Goal: Entertainment & Leisure: Consume media (video, audio)

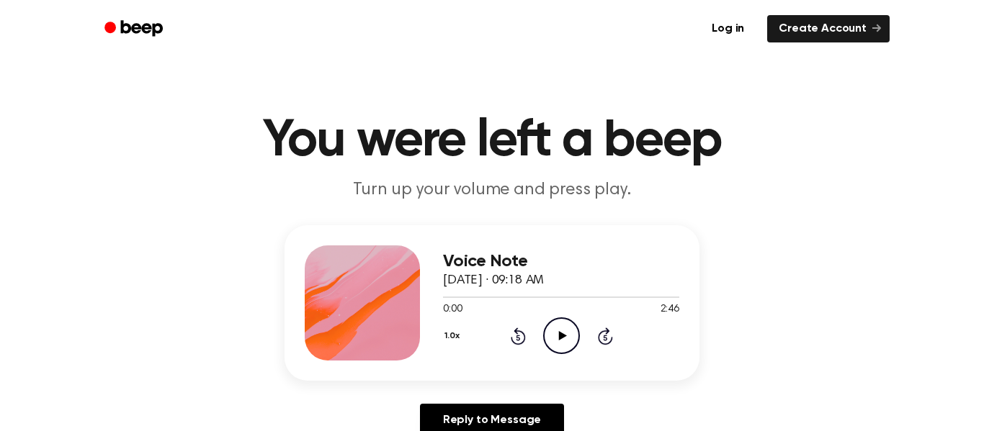
click at [566, 341] on icon "Play Audio" at bounding box center [561, 336] width 37 height 37
click at [566, 341] on icon "Pause Audio" at bounding box center [561, 336] width 37 height 37
click at [558, 330] on icon "Play Audio" at bounding box center [561, 336] width 37 height 37
click at [563, 337] on icon at bounding box center [561, 335] width 6 height 9
click at [518, 327] on icon "Rewind 5 seconds" at bounding box center [518, 336] width 16 height 19
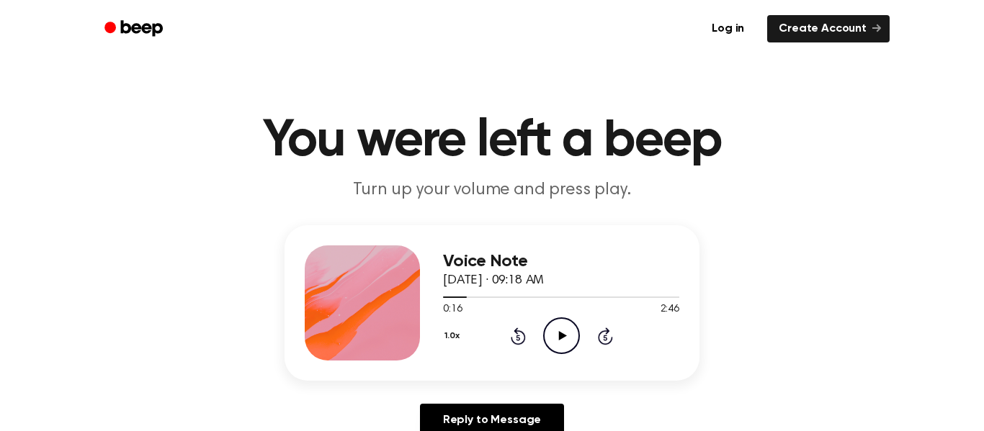
click at [550, 331] on icon "Play Audio" at bounding box center [561, 336] width 37 height 37
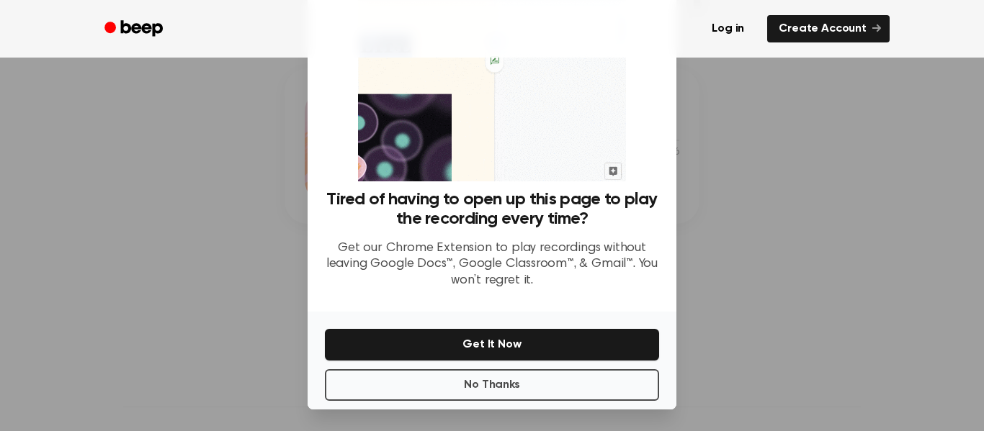
scroll to position [93, 0]
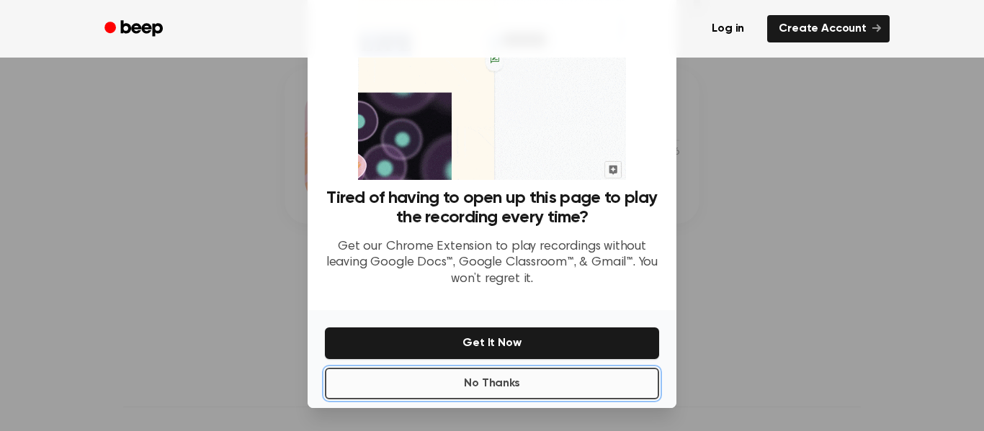
click at [549, 390] on button "No Thanks" at bounding box center [492, 384] width 334 height 32
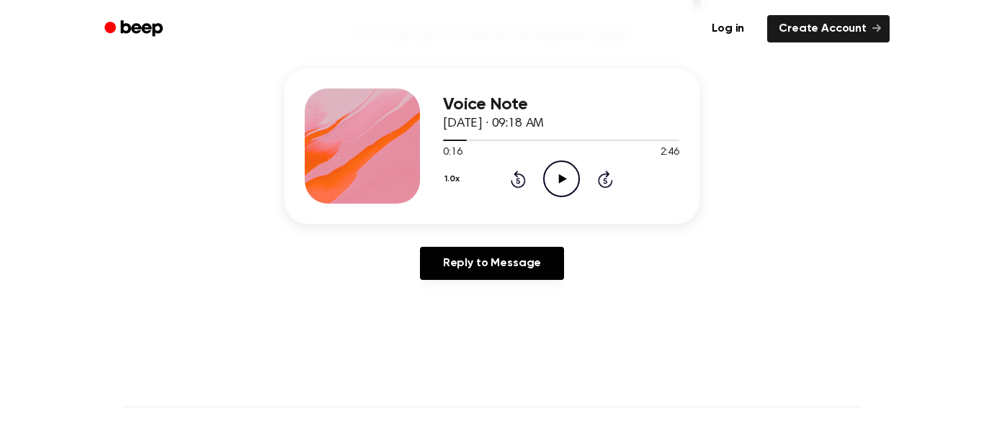
click at [557, 179] on icon "Play Audio" at bounding box center [561, 179] width 37 height 37
click at [558, 179] on icon at bounding box center [561, 178] width 6 height 9
click at [564, 183] on icon "Play Audio" at bounding box center [561, 179] width 37 height 37
click at [513, 179] on icon "Rewind 5 seconds" at bounding box center [518, 179] width 16 height 19
click at [522, 184] on icon at bounding box center [518, 179] width 15 height 17
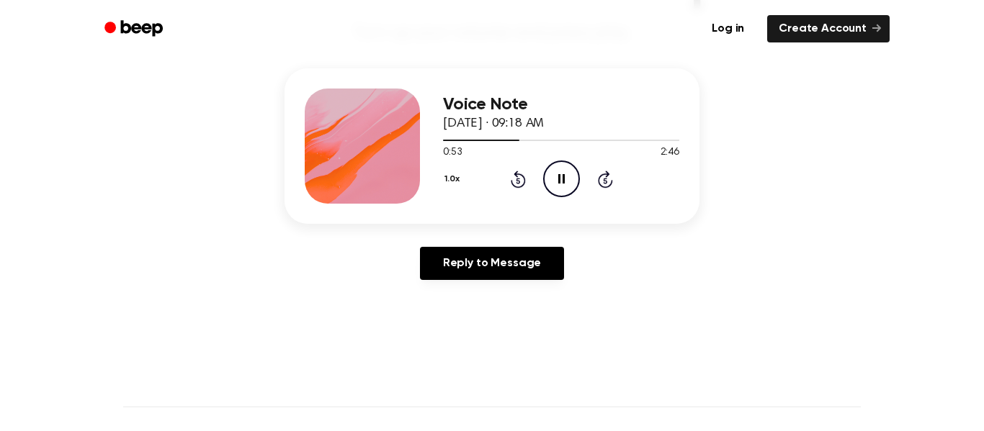
click at [522, 184] on icon at bounding box center [518, 179] width 15 height 17
click at [555, 177] on icon "Pause Audio" at bounding box center [561, 179] width 37 height 37
click at [548, 181] on icon "Play Audio" at bounding box center [561, 179] width 37 height 37
click at [548, 181] on icon "Pause Audio" at bounding box center [561, 179] width 37 height 37
click at [557, 161] on circle at bounding box center [561, 178] width 35 height 35
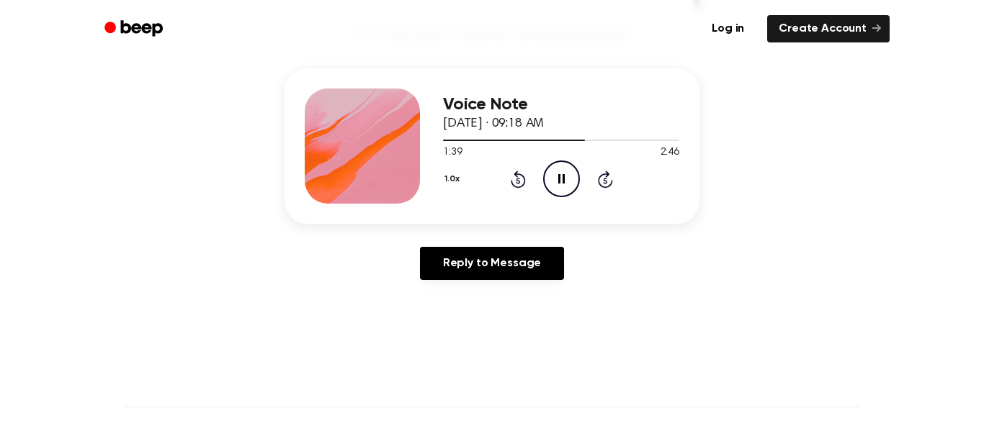
click at [557, 161] on circle at bounding box center [561, 178] width 35 height 35
click at [546, 179] on icon "Play Audio" at bounding box center [561, 179] width 37 height 37
click at [560, 183] on icon "Pause Audio" at bounding box center [561, 179] width 37 height 37
click at [547, 174] on icon "Play Audio" at bounding box center [561, 179] width 37 height 37
click at [515, 181] on icon "Rewind 5 seconds" at bounding box center [518, 179] width 16 height 19
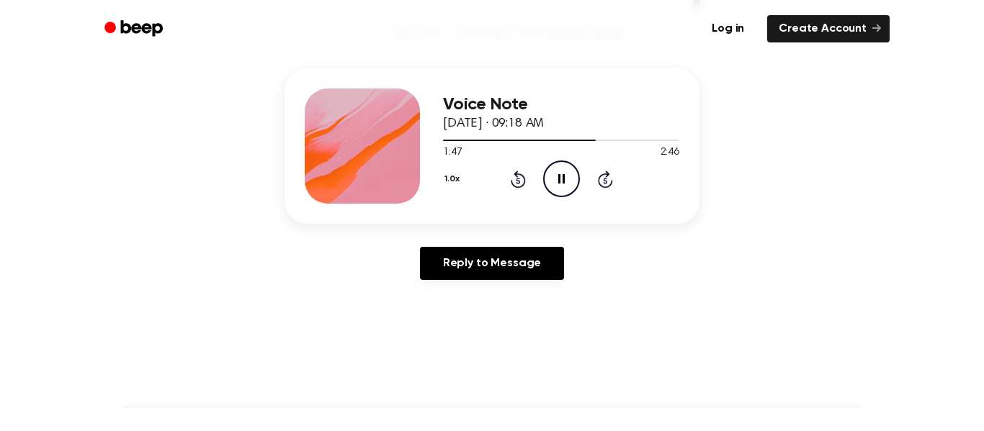
click at [548, 178] on icon "Pause Audio" at bounding box center [561, 179] width 37 height 37
click at [563, 189] on icon "Play Audio" at bounding box center [561, 179] width 37 height 37
click at [510, 177] on icon "Rewind 5 seconds" at bounding box center [518, 179] width 16 height 19
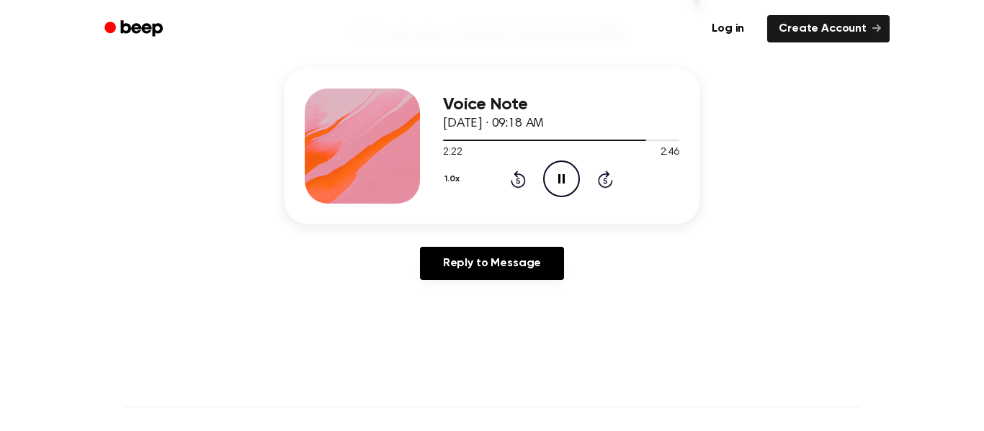
click at [510, 177] on icon "Rewind 5 seconds" at bounding box center [518, 179] width 16 height 19
